Goal: Transaction & Acquisition: Purchase product/service

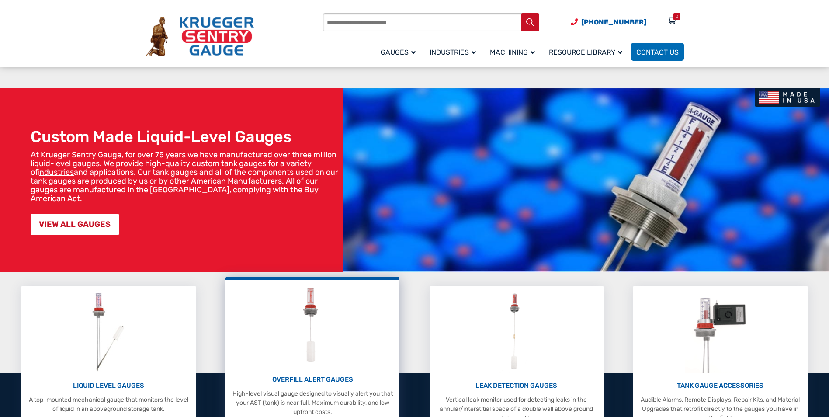
scroll to position [131, 0]
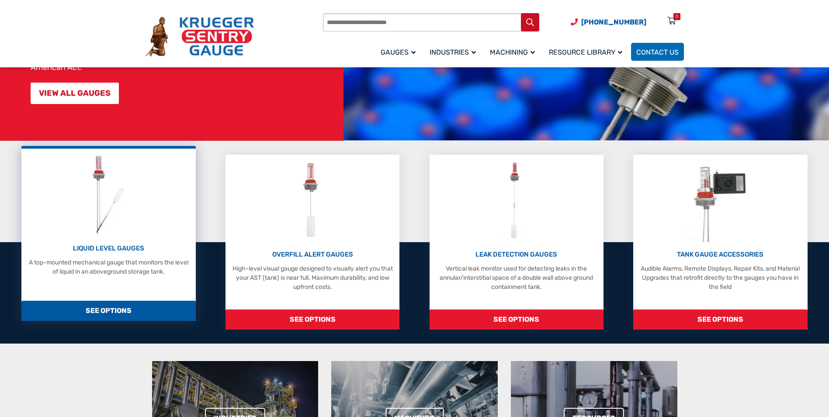
click at [117, 310] on span "SEE OPTIONS" at bounding box center [108, 311] width 174 height 20
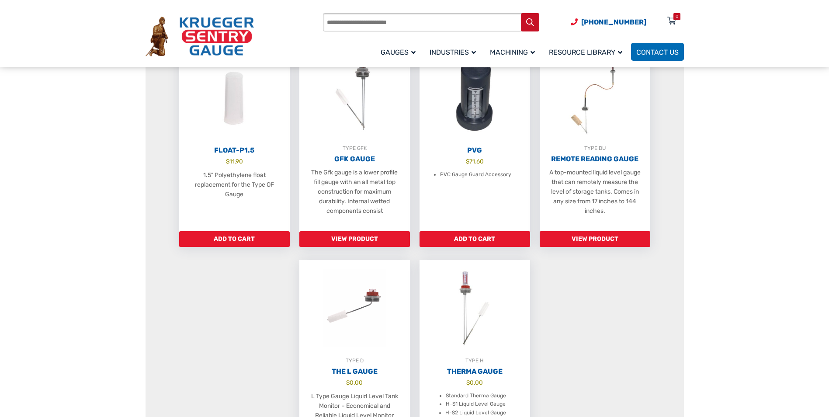
scroll to position [568, 0]
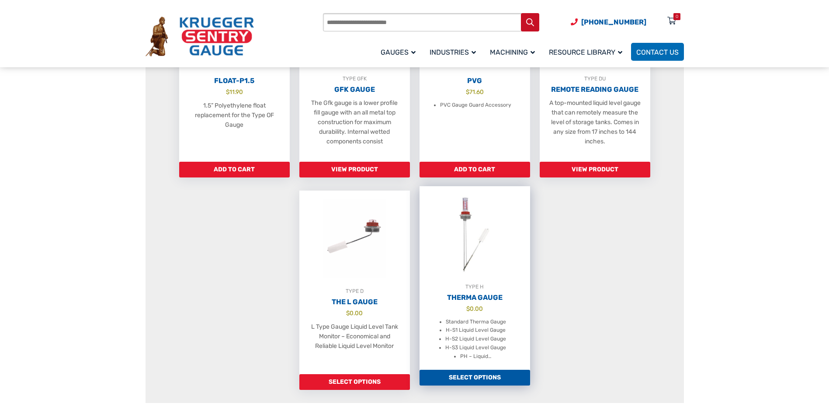
click at [493, 302] on h2 "Therma Gauge" at bounding box center [475, 297] width 111 height 9
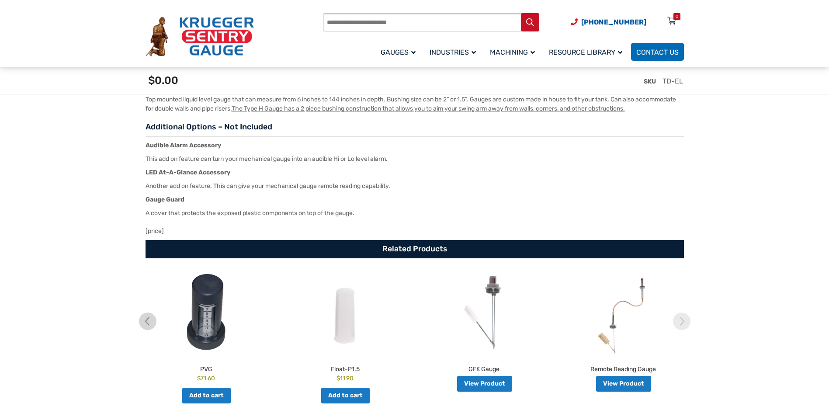
scroll to position [1585, 0]
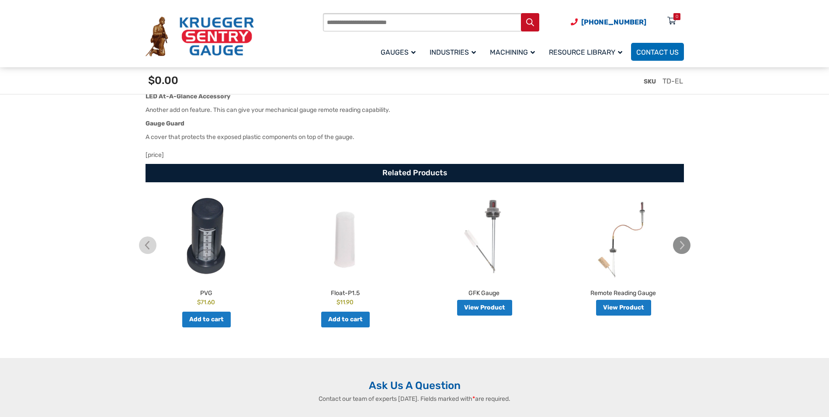
click at [678, 249] on img at bounding box center [681, 245] width 17 height 17
click at [682, 251] on img at bounding box center [681, 245] width 17 height 17
click at [144, 245] on img at bounding box center [147, 245] width 17 height 17
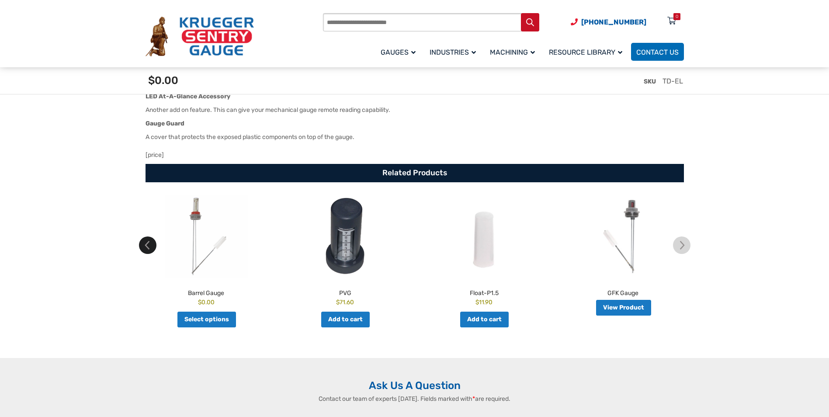
click at [144, 245] on img at bounding box center [147, 245] width 17 height 17
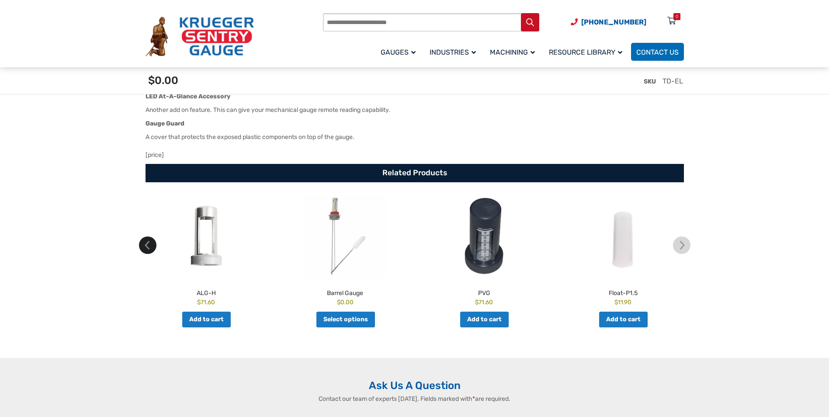
click at [144, 245] on img at bounding box center [147, 245] width 17 height 17
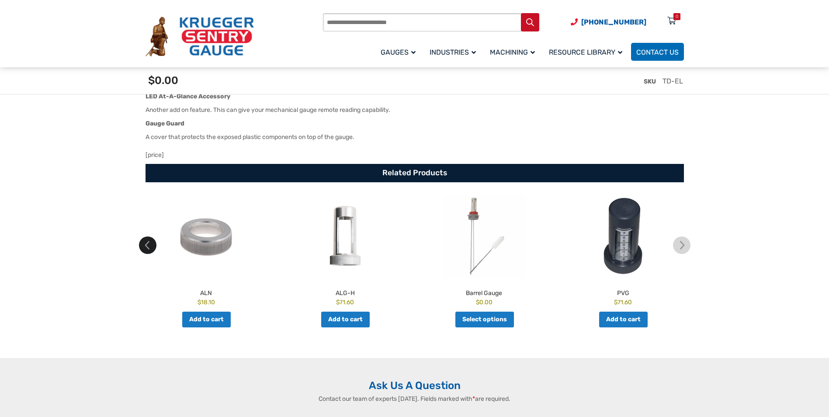
click at [144, 245] on img at bounding box center [147, 245] width 17 height 17
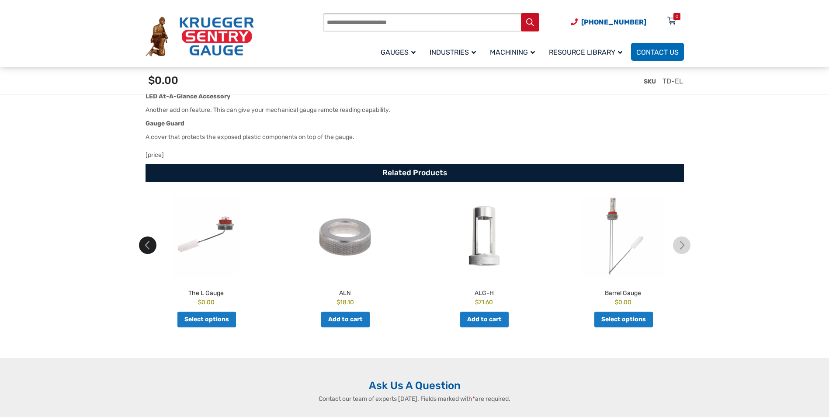
click at [144, 245] on img at bounding box center [147, 245] width 17 height 17
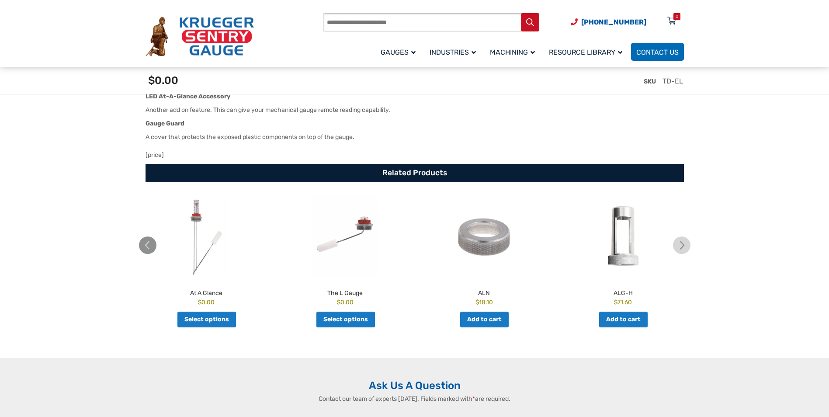
click at [144, 245] on img at bounding box center [147, 245] width 17 height 17
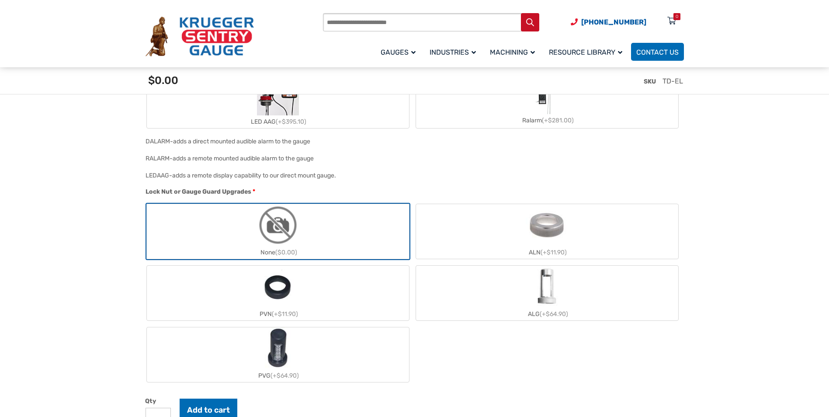
scroll to position [929, 0]
